Goal: Transaction & Acquisition: Purchase product/service

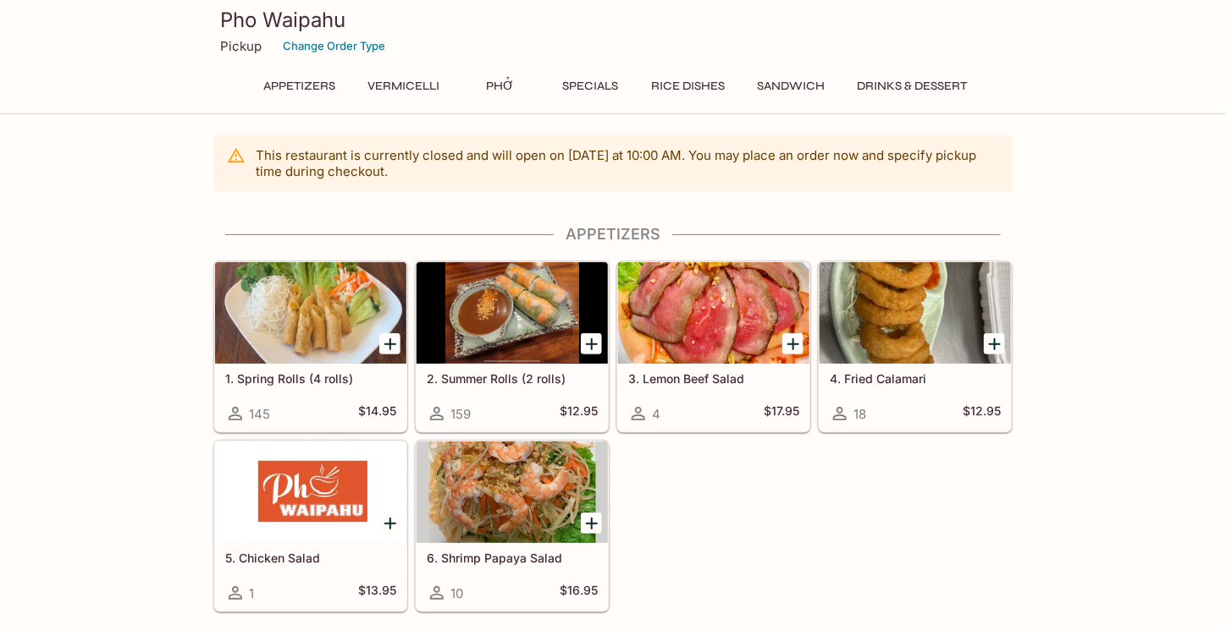
click at [504, 91] on button "Phở" at bounding box center [500, 86] width 76 height 24
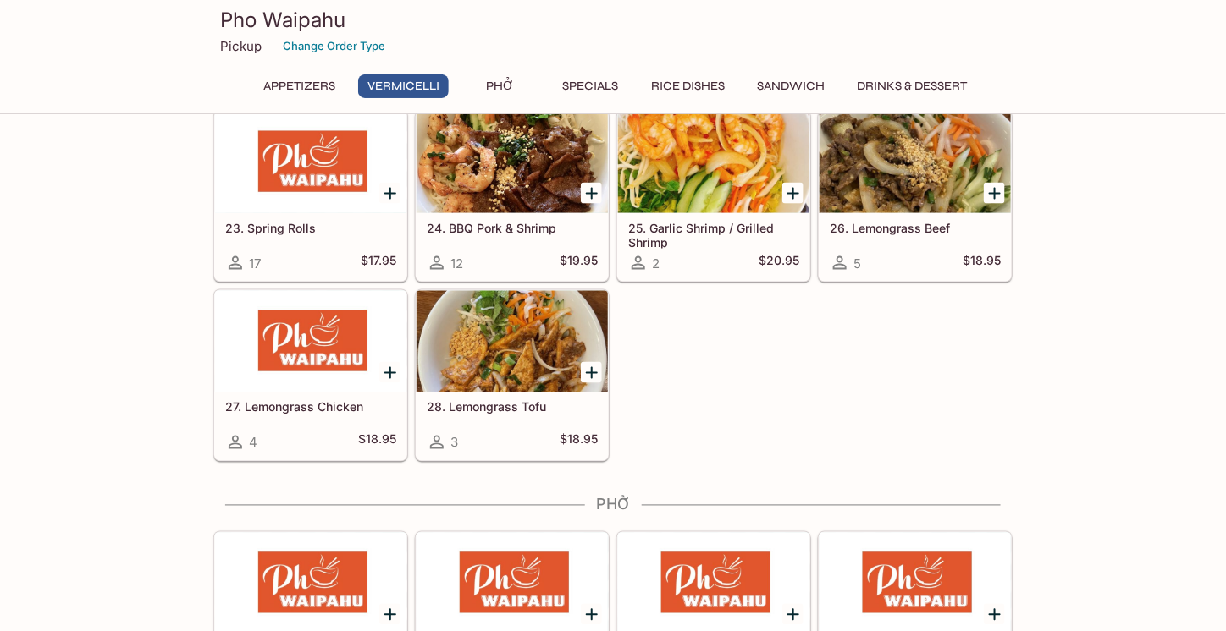
scroll to position [587, 0]
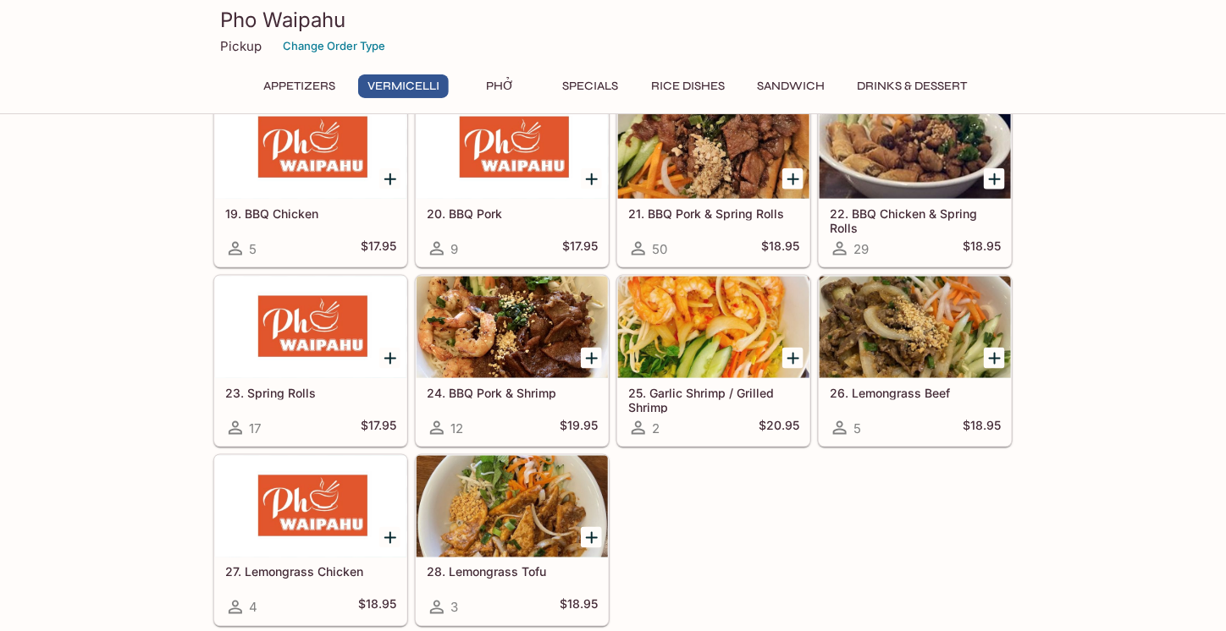
click at [593, 96] on button "Specials" at bounding box center [590, 86] width 76 height 24
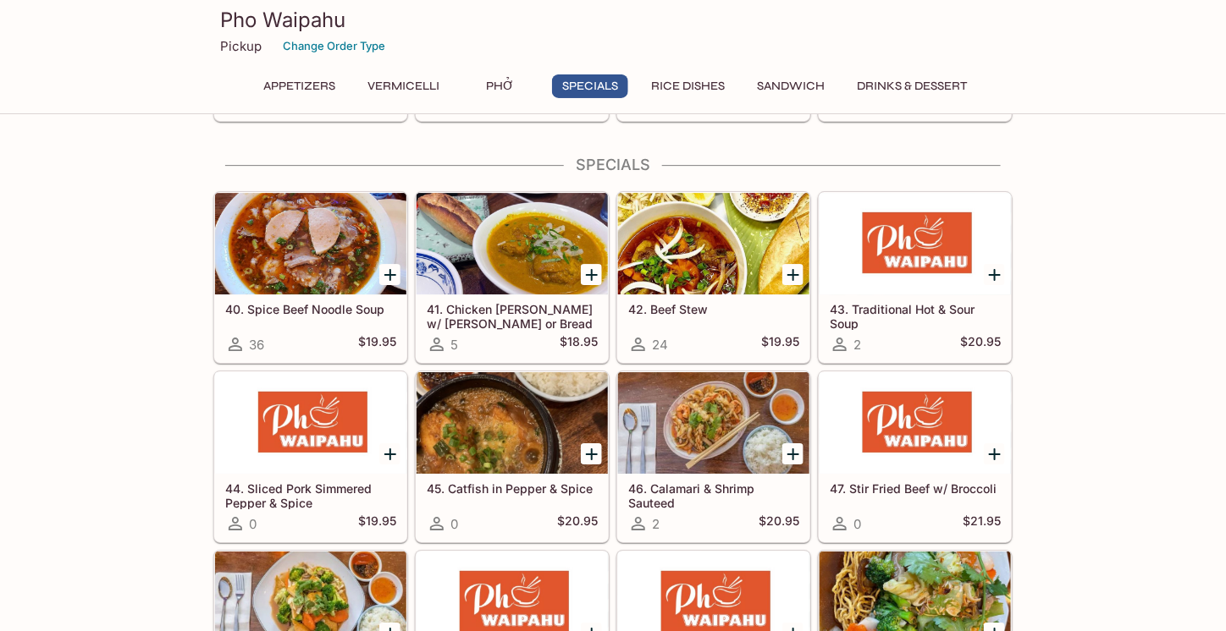
scroll to position [1693, 0]
click at [721, 263] on div at bounding box center [713, 244] width 191 height 102
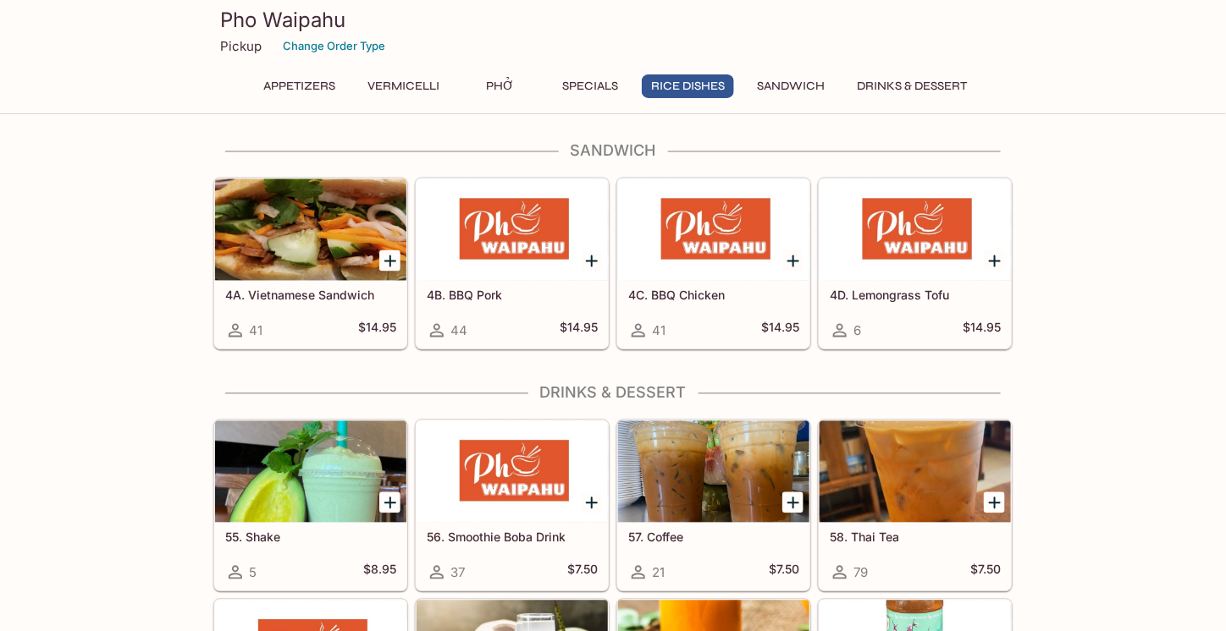
scroll to position [3380, 0]
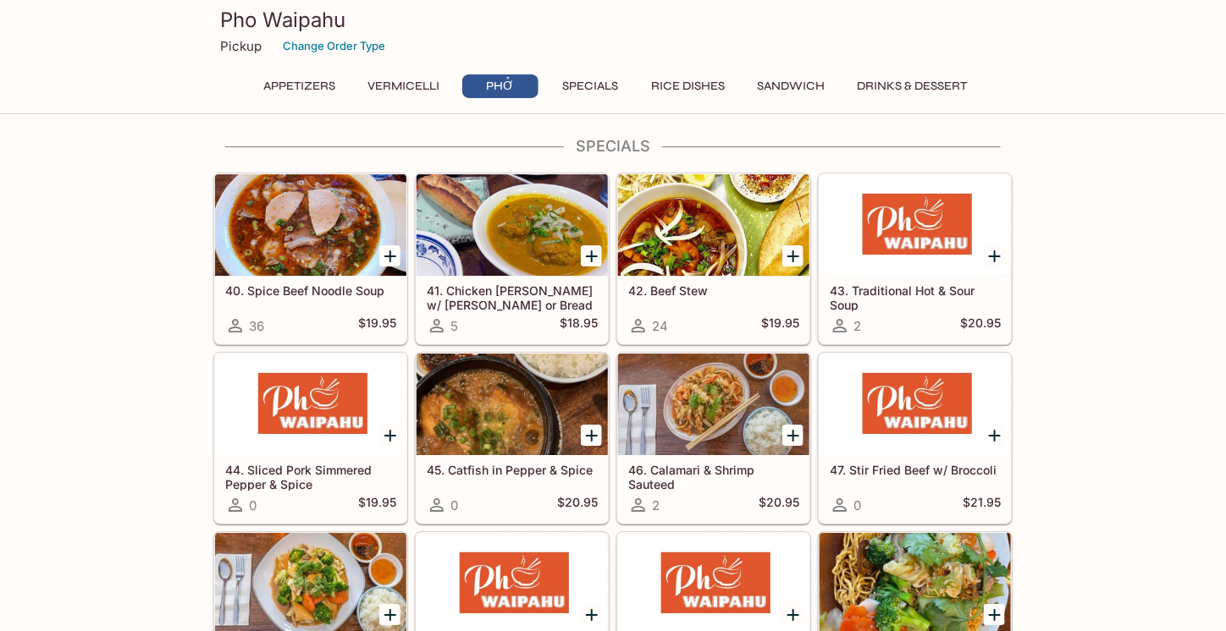
scroll to position [1602, 0]
